Goal: Transaction & Acquisition: Book appointment/travel/reservation

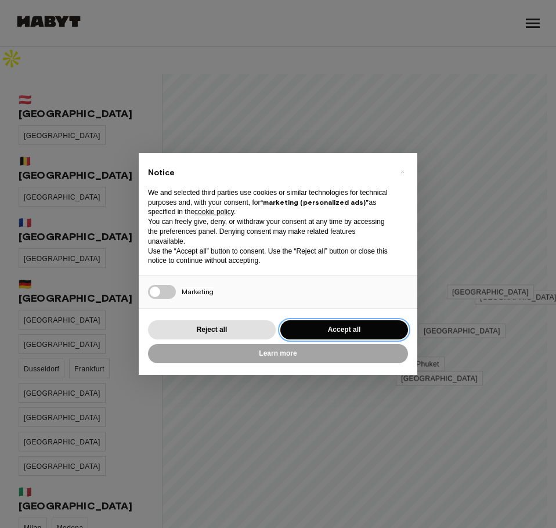
click at [316, 328] on button "Accept all" at bounding box center [344, 330] width 128 height 19
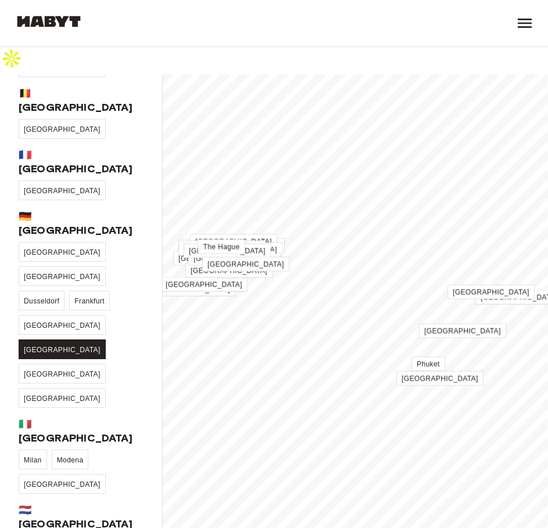
scroll to position [232, 0]
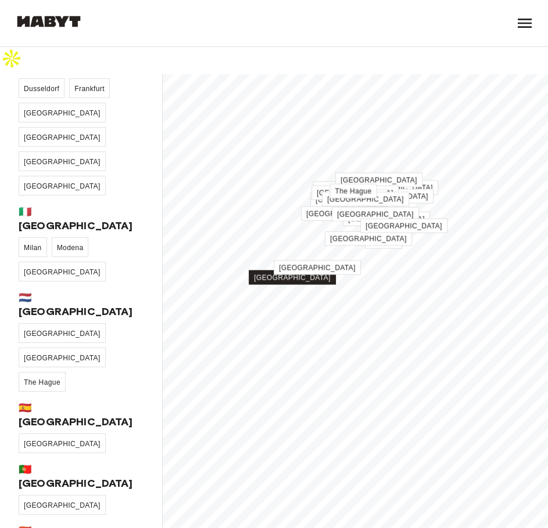
click at [284, 274] on span "[GEOGRAPHIC_DATA]" at bounding box center [292, 278] width 77 height 8
click at [287, 274] on span "[GEOGRAPHIC_DATA]" at bounding box center [292, 278] width 77 height 8
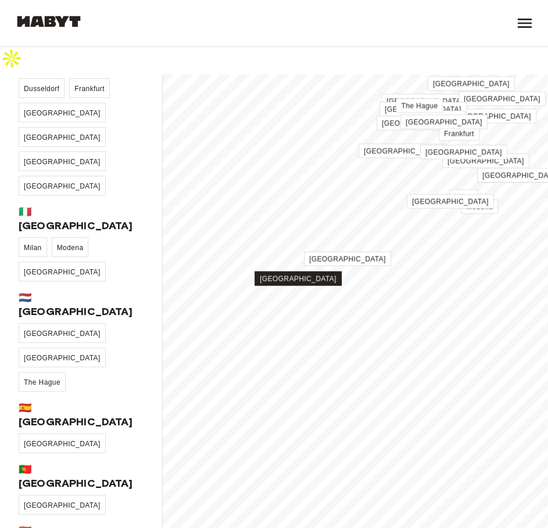
click at [290, 275] on span "[GEOGRAPHIC_DATA]" at bounding box center [298, 279] width 77 height 8
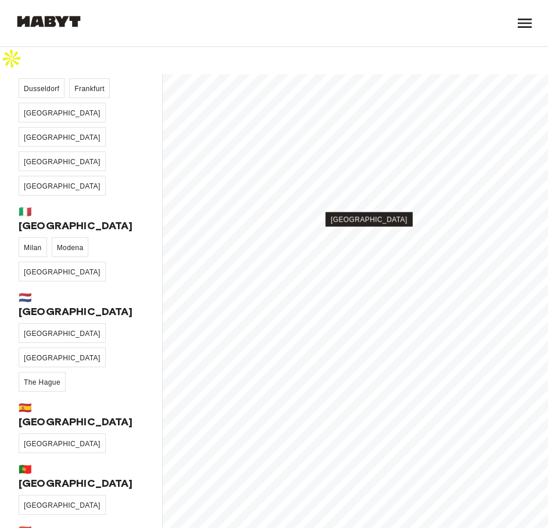
click at [368, 213] on link "[GEOGRAPHIC_DATA]" at bounding box center [368, 220] width 87 height 15
click at [368, 216] on span "[GEOGRAPHIC_DATA]" at bounding box center [368, 220] width 77 height 8
click at [30, 255] on div "🇦🇹 Austria Graz 🇧🇪 Belgium Brussels 🇫🇷 France Paris 🇩🇪 Germany Berlin Cologne D…" at bounding box center [81, 310] width 163 height 473
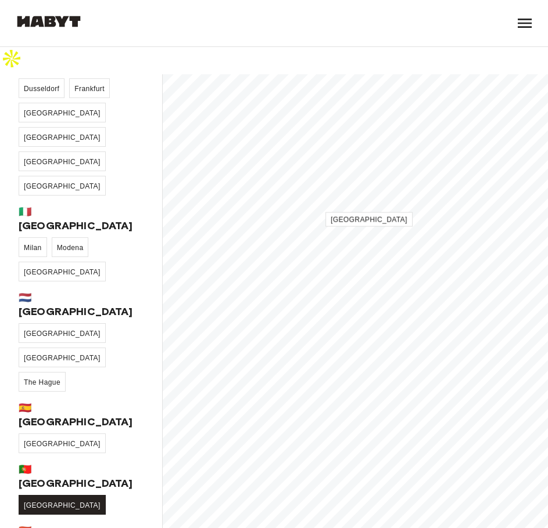
click at [31, 502] on span "[GEOGRAPHIC_DATA]" at bounding box center [62, 506] width 77 height 8
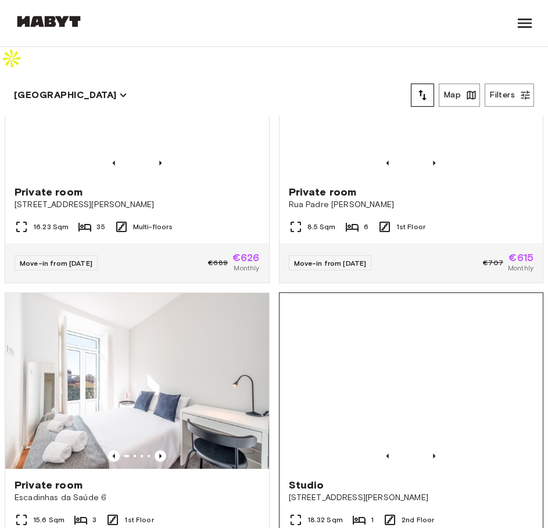
scroll to position [1161, 0]
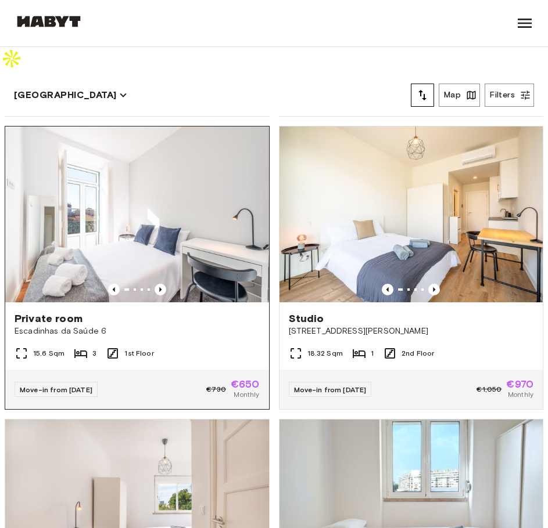
click at [142, 303] on div "Private room Escadinhas da Saúde 6" at bounding box center [137, 325] width 264 height 44
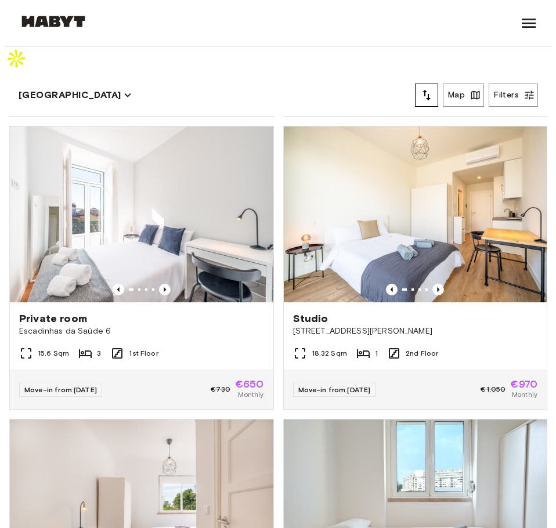
scroll to position [1219, 0]
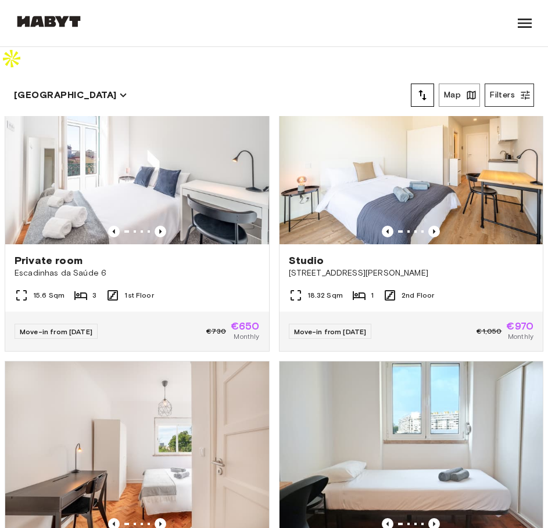
click at [502, 84] on button "Filters" at bounding box center [508, 95] width 49 height 23
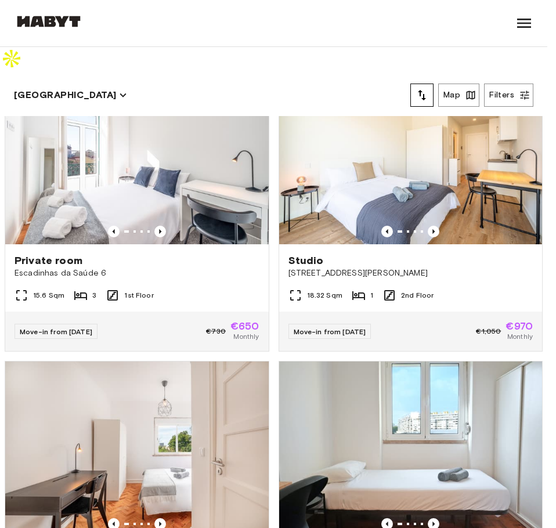
type input "***"
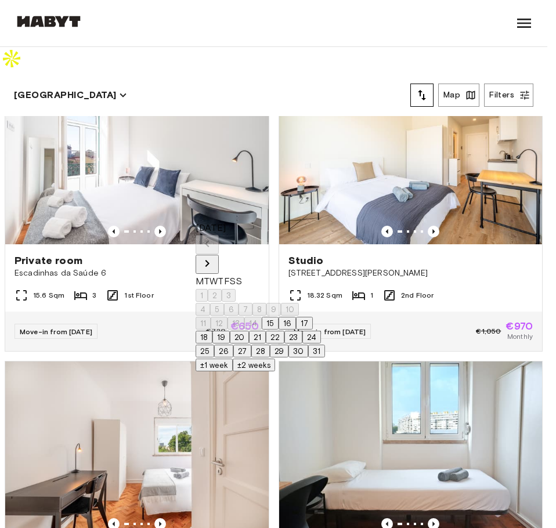
click at [214, 257] on icon "Next month" at bounding box center [207, 264] width 14 height 14
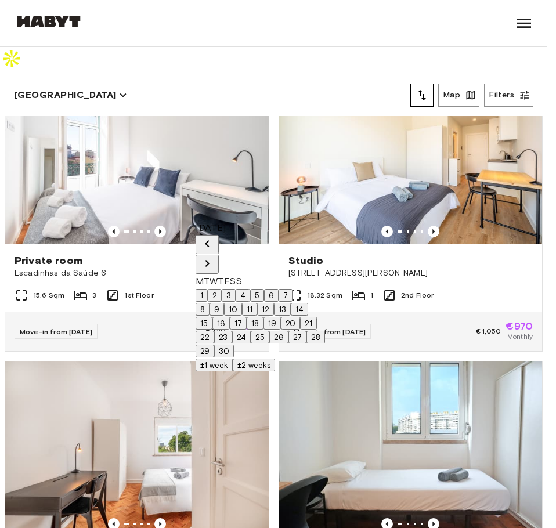
click at [208, 289] on button "1" at bounding box center [202, 295] width 12 height 13
type input "**********"
type input "***"
type input "**"
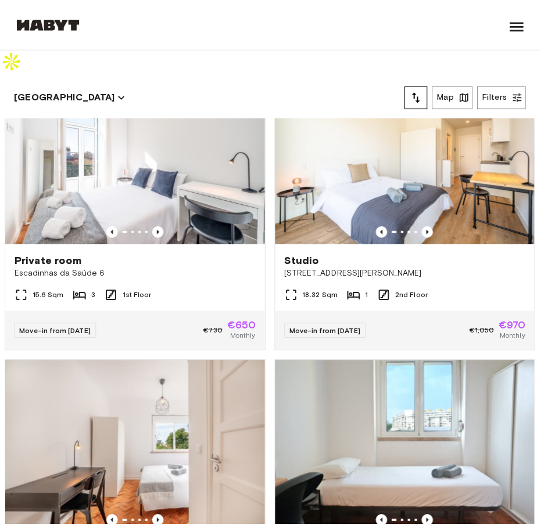
scroll to position [219, 0]
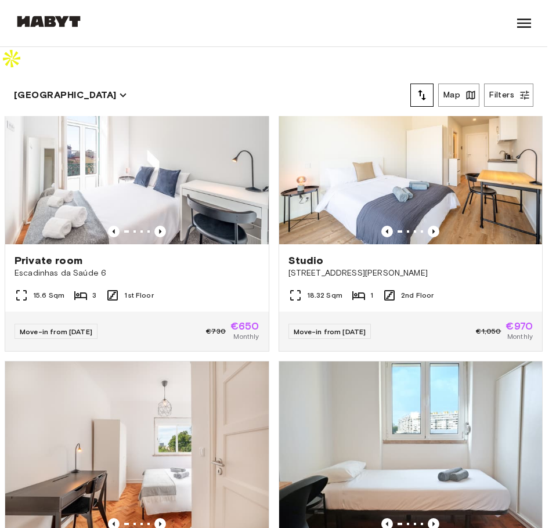
type input "***"
type input "**"
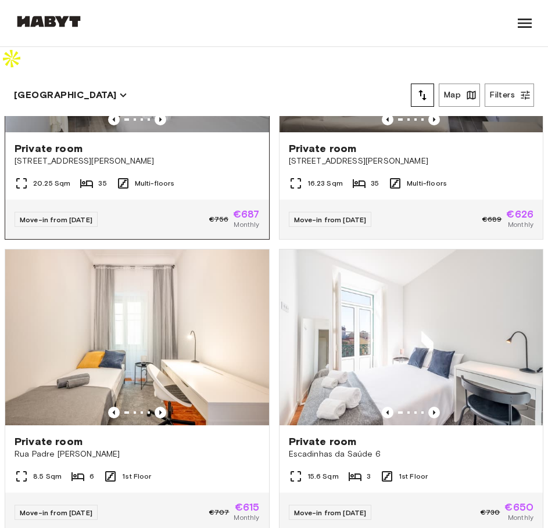
click at [135, 200] on div "Move-in from 22 Aug 25 €756 €687 Monthly" at bounding box center [137, 219] width 264 height 39
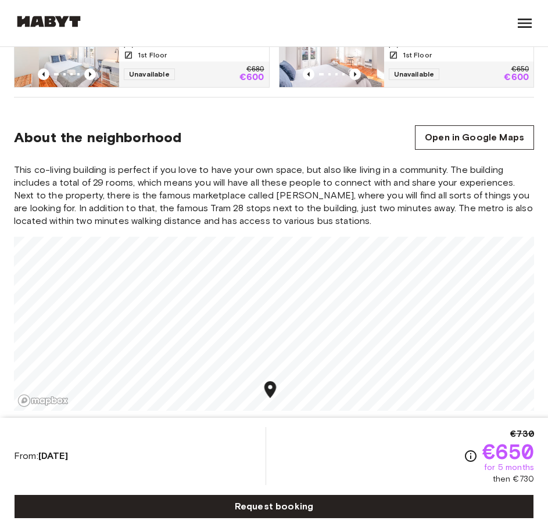
scroll to position [929, 0]
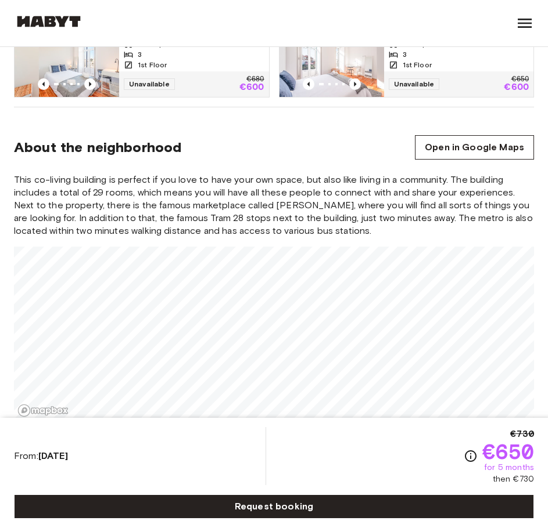
click at [244, 191] on div "This co-living building is perfect if you love to have your own space, but also…" at bounding box center [274, 297] width 520 height 247
click at [247, 401] on section "About the neighborhood Open in Google Maps This co-living building is perfect i…" at bounding box center [274, 271] width 520 height 328
drag, startPoint x: 226, startPoint y: 319, endPoint x: 226, endPoint y: 273, distance: 45.9
click at [226, 296] on icon "Map marker" at bounding box center [218, 306] width 20 height 20
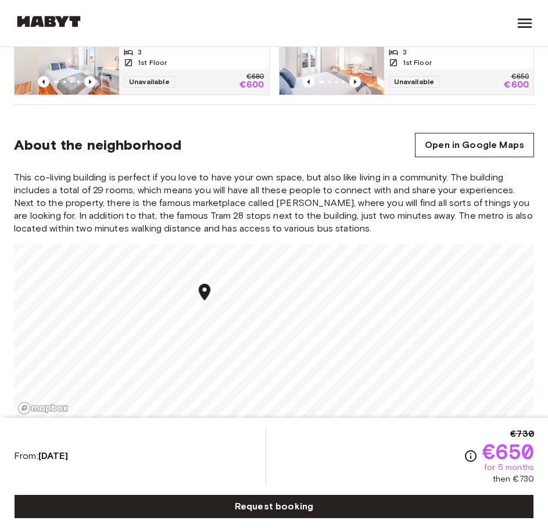
scroll to position [987, 0]
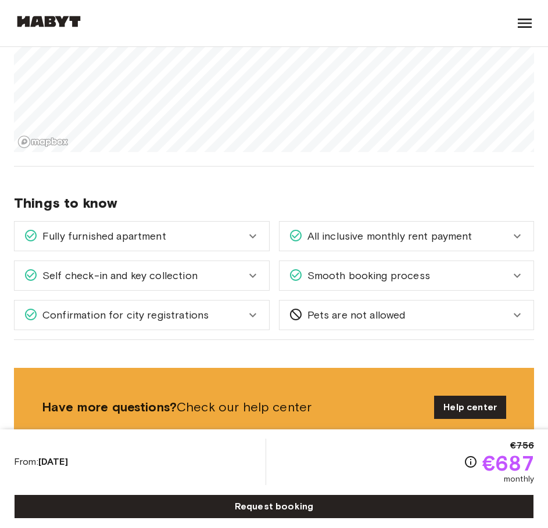
scroll to position [1394, 0]
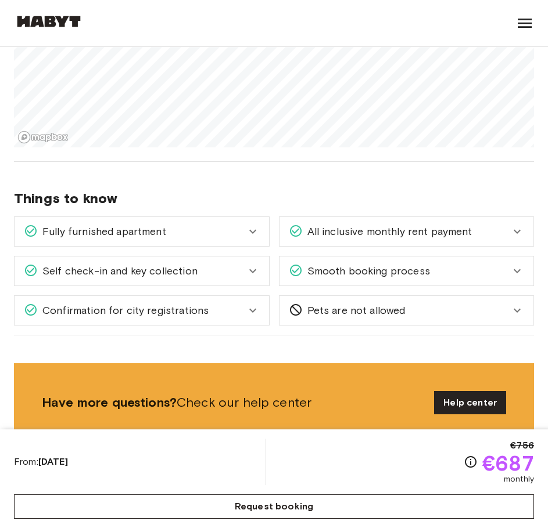
click at [315, 512] on link "Request booking" at bounding box center [274, 507] width 520 height 24
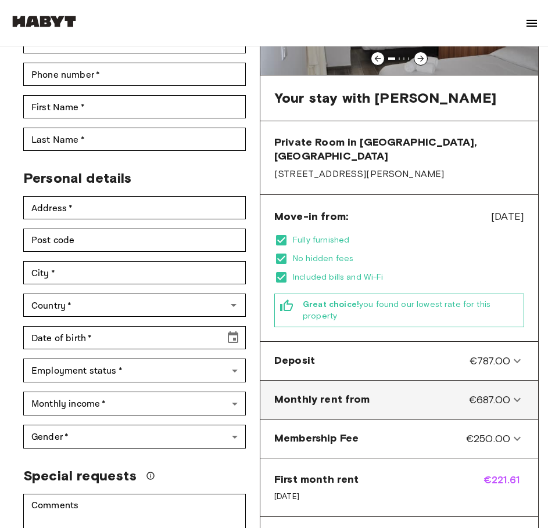
scroll to position [232, 0]
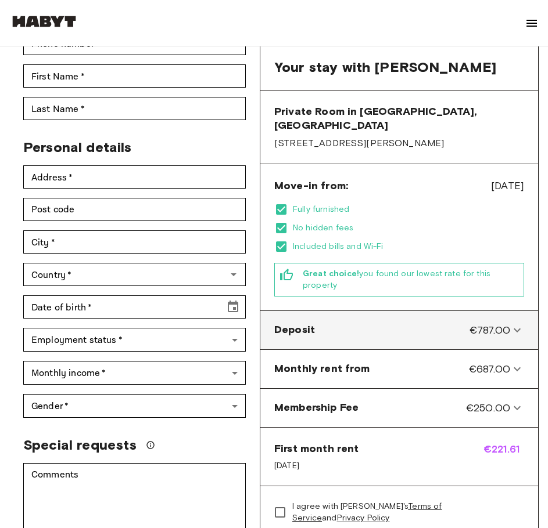
click at [522, 323] on icon at bounding box center [517, 330] width 14 height 14
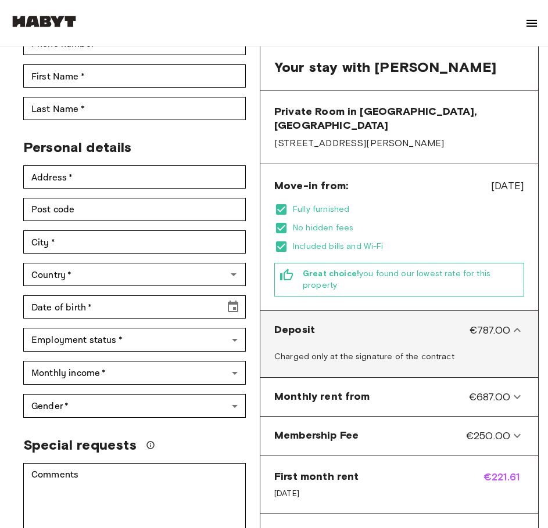
click at [515, 323] on icon at bounding box center [517, 330] width 14 height 14
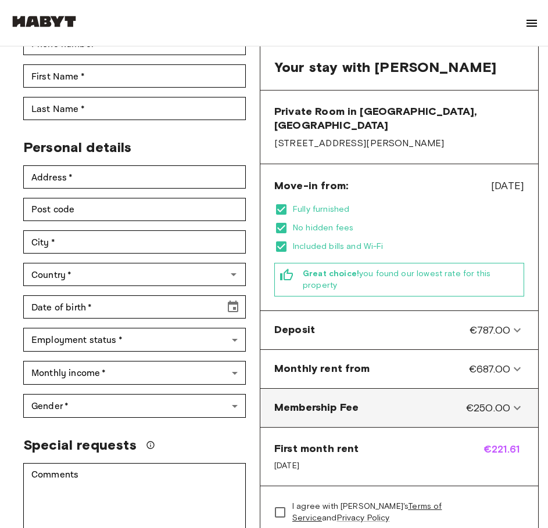
click at [516, 401] on icon at bounding box center [517, 408] width 14 height 14
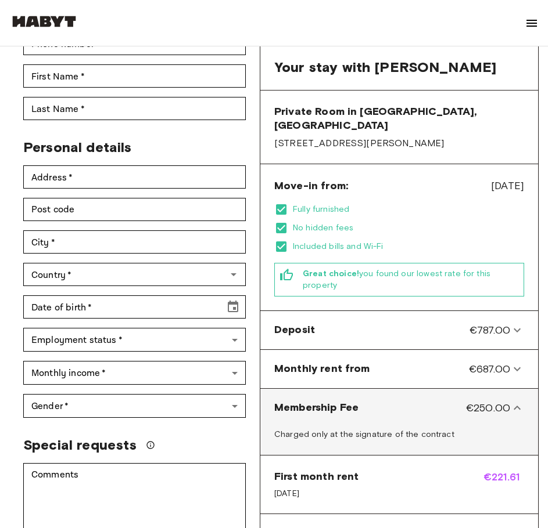
click at [516, 401] on icon at bounding box center [517, 408] width 14 height 14
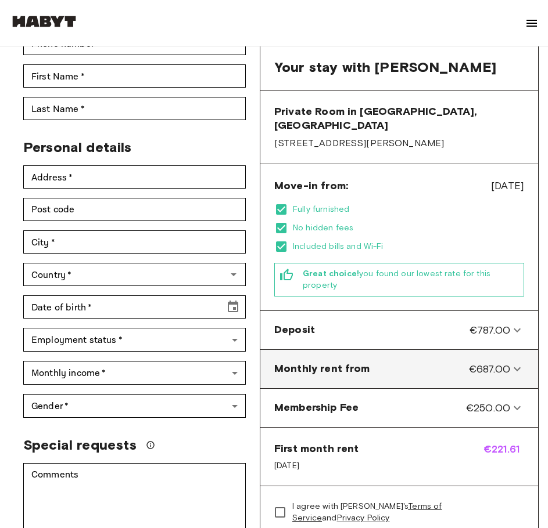
click at [517, 362] on icon at bounding box center [517, 369] width 14 height 14
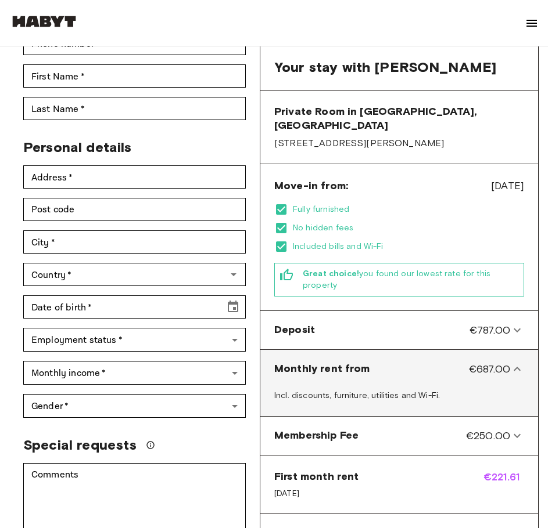
click at [517, 362] on icon at bounding box center [517, 369] width 14 height 14
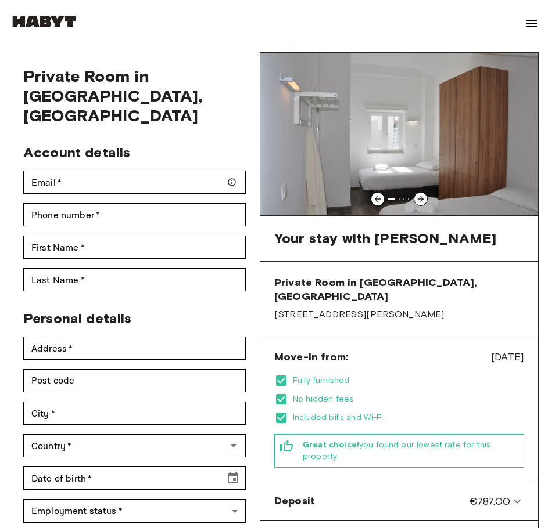
scroll to position [0, 0]
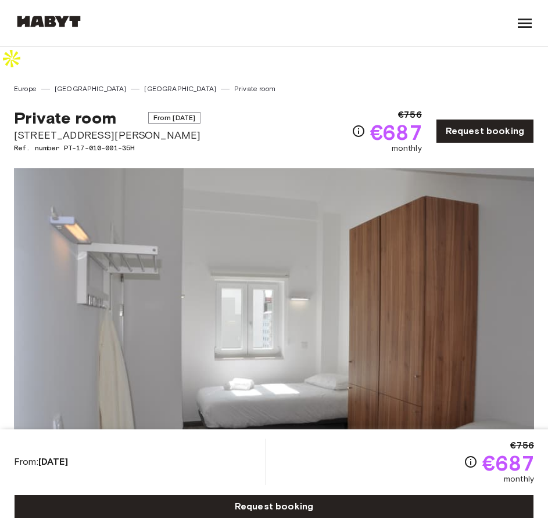
scroll to position [639, 0]
